Goal: Navigation & Orientation: Find specific page/section

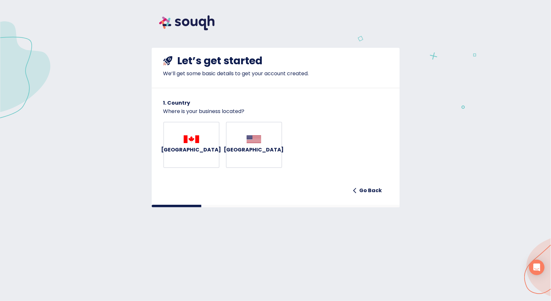
click at [188, 153] on h6 "Canada" at bounding box center [191, 149] width 60 height 9
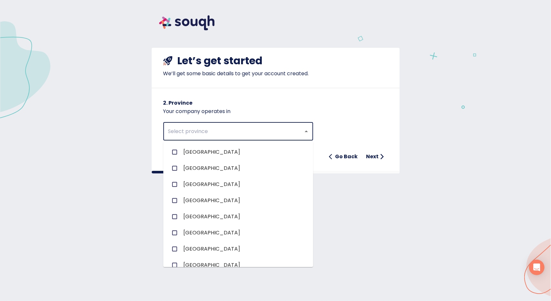
click at [205, 129] on input "text" at bounding box center [229, 131] width 126 height 12
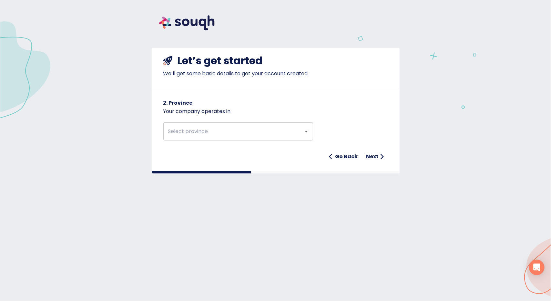
click at [316, 87] on div "Let’s get started We’ll get some basic details to get your account created. 2. …" at bounding box center [276, 105] width 248 height 115
click at [202, 22] on img at bounding box center [187, 23] width 70 height 30
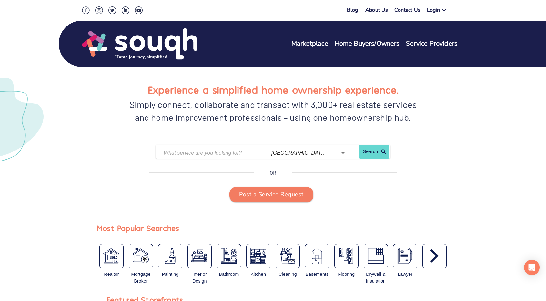
click at [434, 46] on link "Service Providers" at bounding box center [432, 43] width 52 height 9
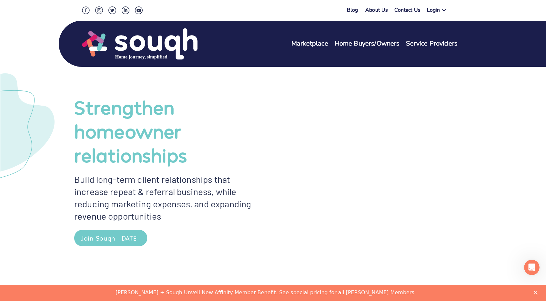
click at [371, 42] on link "Home Buyers/Owners" at bounding box center [367, 43] width 65 height 9
